Goal: Book appointment/travel/reservation

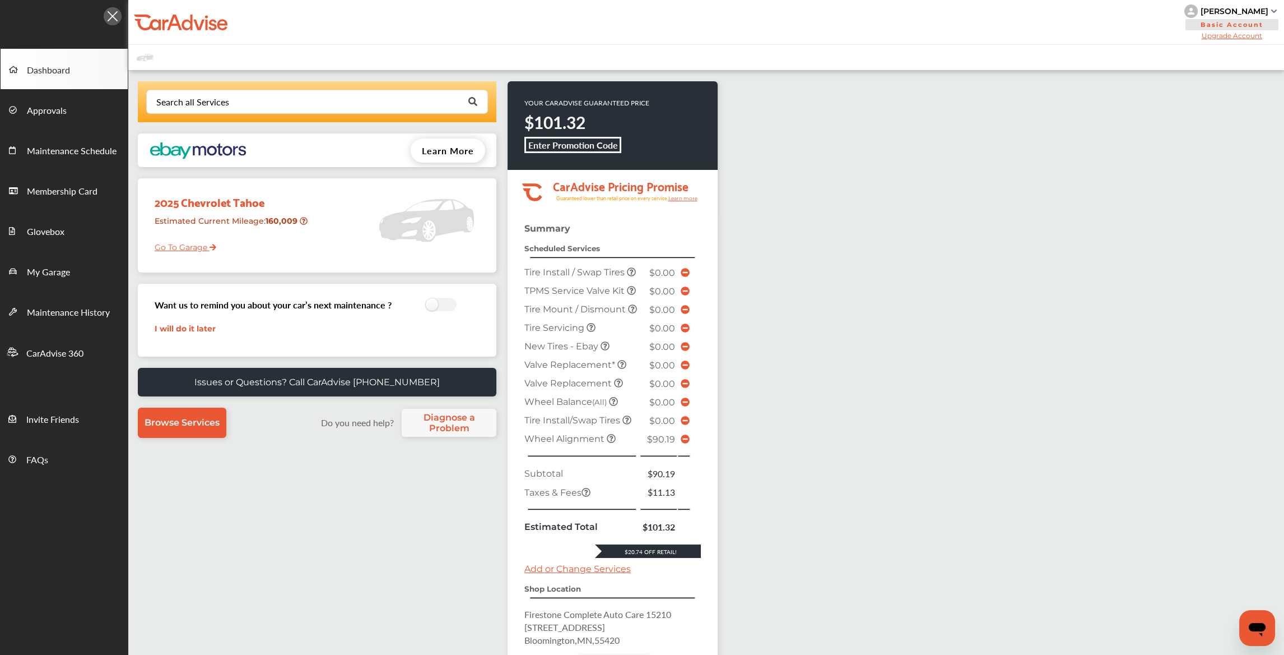
click at [684, 443] on icon at bounding box center [685, 438] width 9 height 9
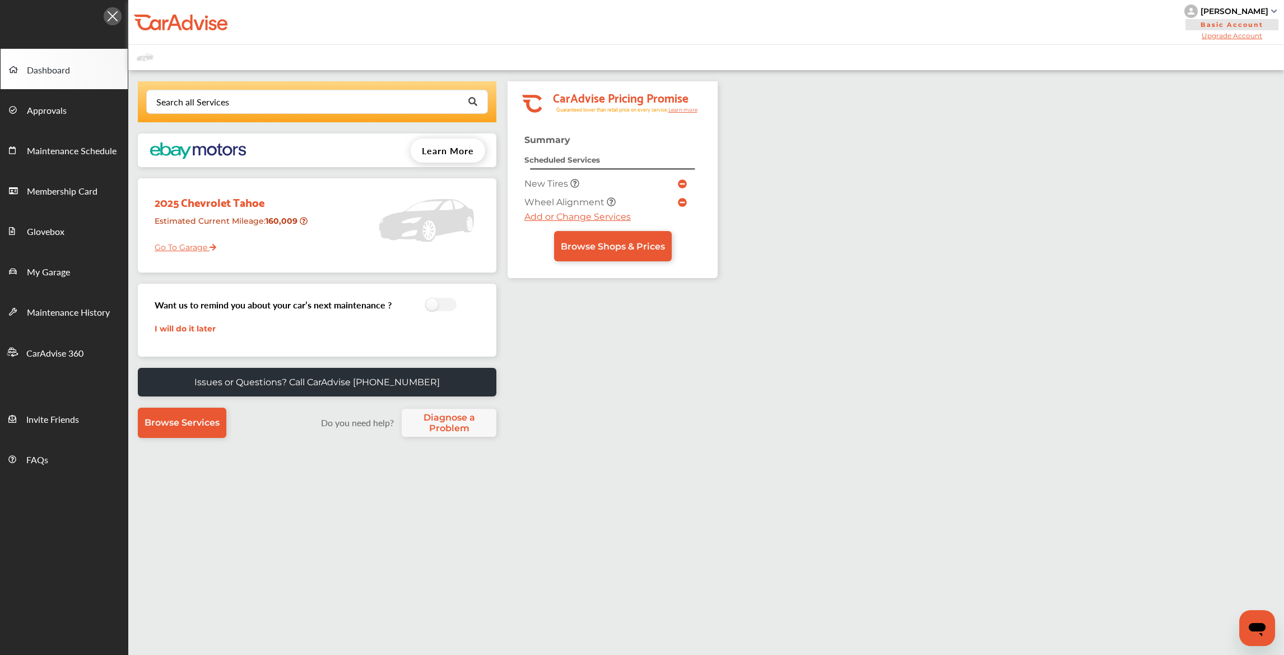
click at [200, 247] on link "Go To Garage" at bounding box center [181, 244] width 70 height 21
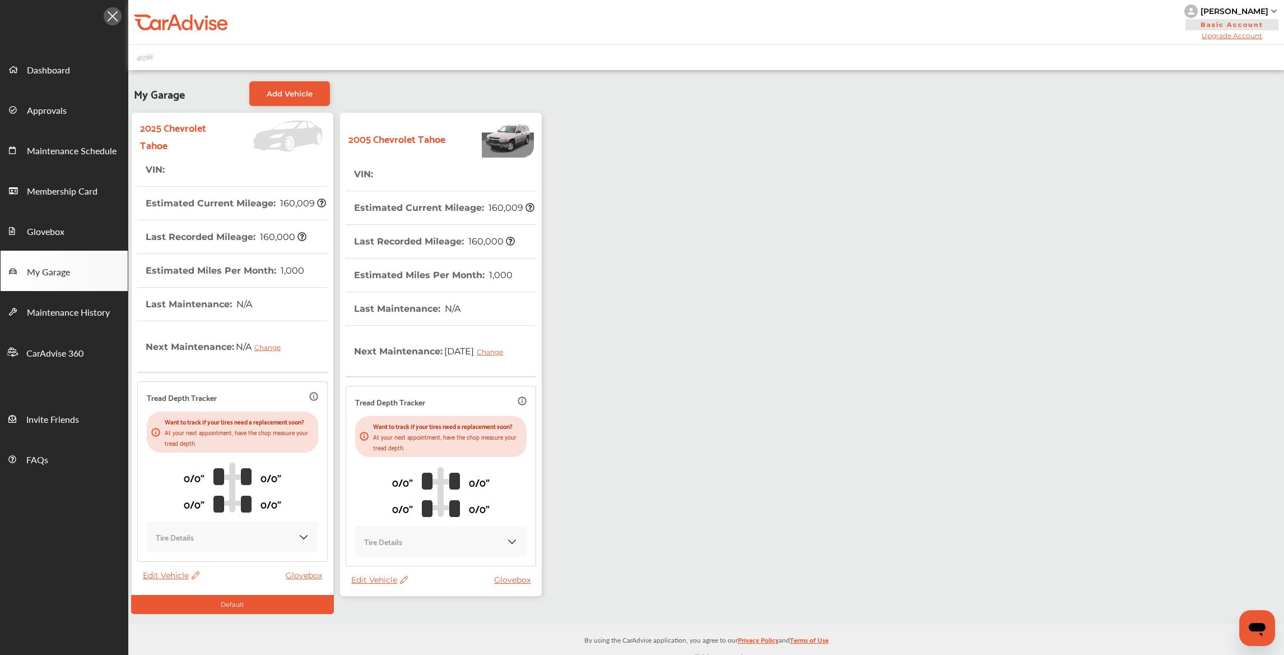
click at [406, 211] on th "Estimated Current Mileage : 160,009" at bounding box center [444, 207] width 180 height 33
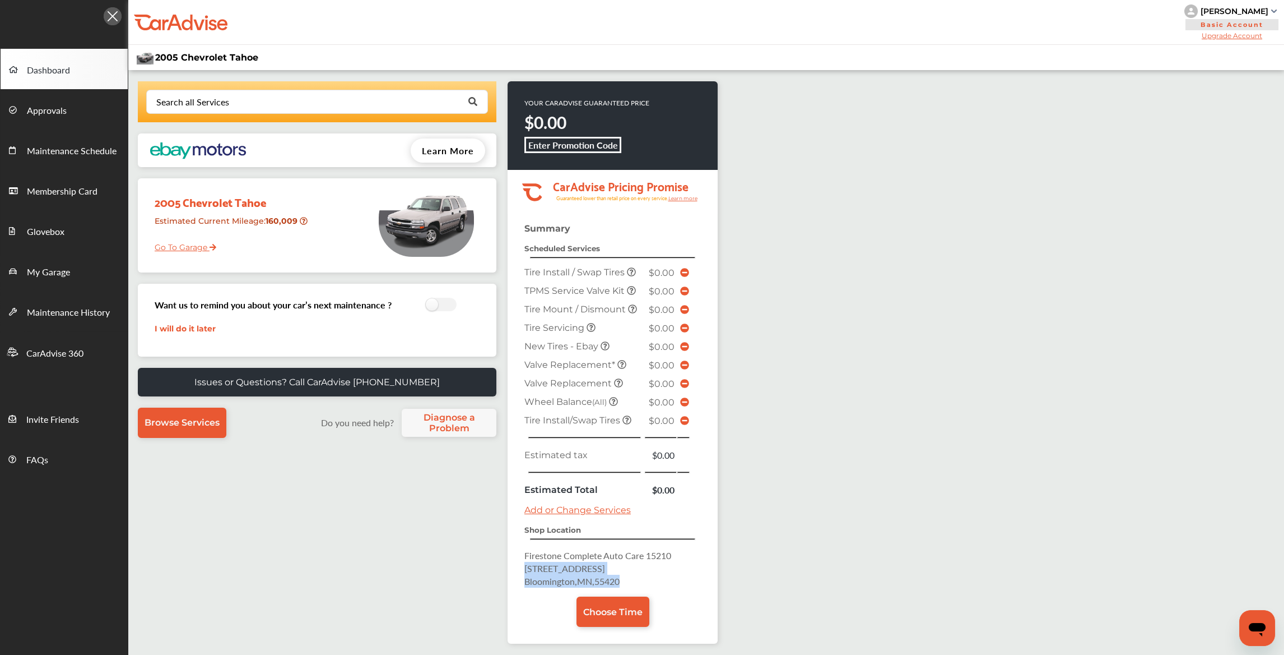
drag, startPoint x: 631, startPoint y: 573, endPoint x: 525, endPoint y: 567, distance: 106.6
click at [525, 567] on p "Firestone Complete Auto Care 15210 [STREET_ADDRESS]" at bounding box center [613, 568] width 177 height 39
copy p "[STREET_ADDRESS]"
click at [621, 606] on span "Choose Time" at bounding box center [612, 611] width 59 height 11
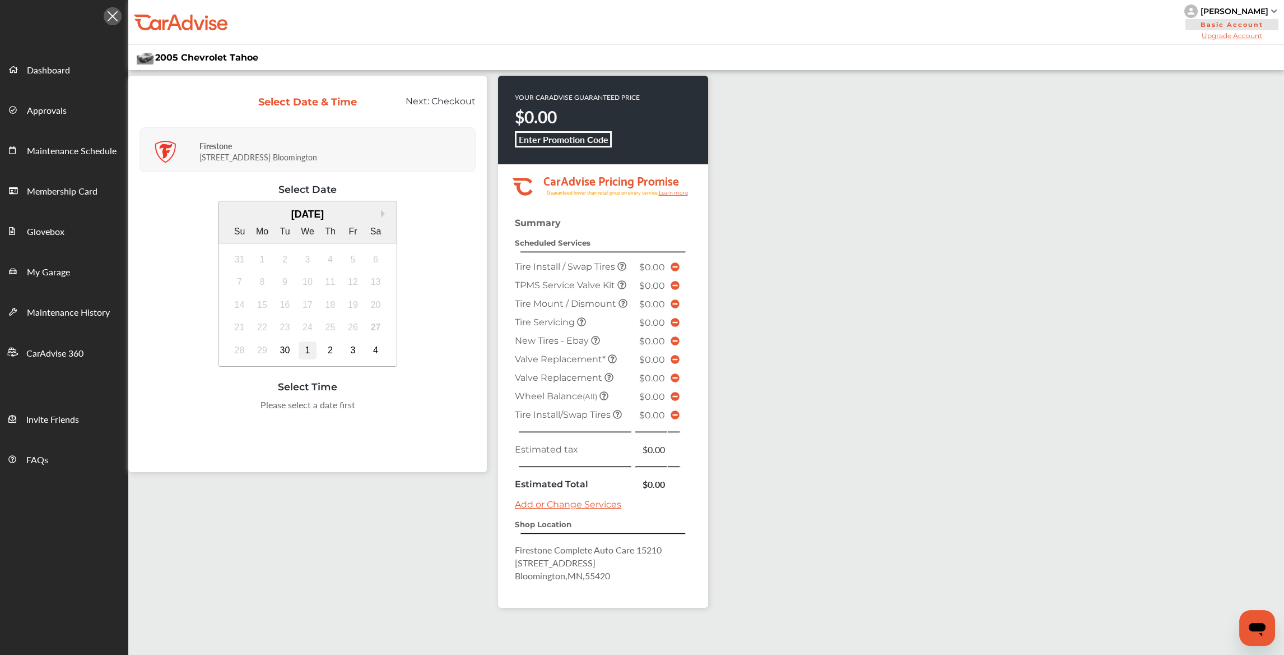
click at [299, 344] on div "1" at bounding box center [308, 350] width 18 height 18
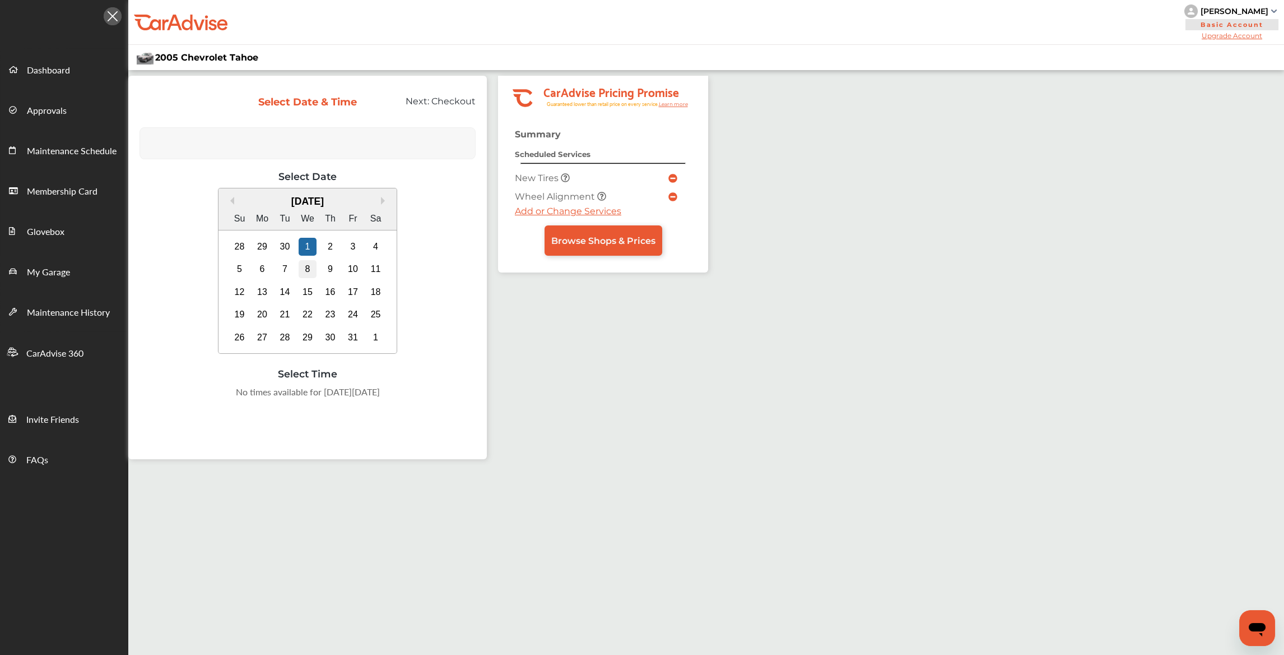
click at [310, 261] on div "8" at bounding box center [308, 269] width 18 height 18
click at [669, 174] on icon at bounding box center [673, 178] width 9 height 9
